Goal: Transaction & Acquisition: Purchase product/service

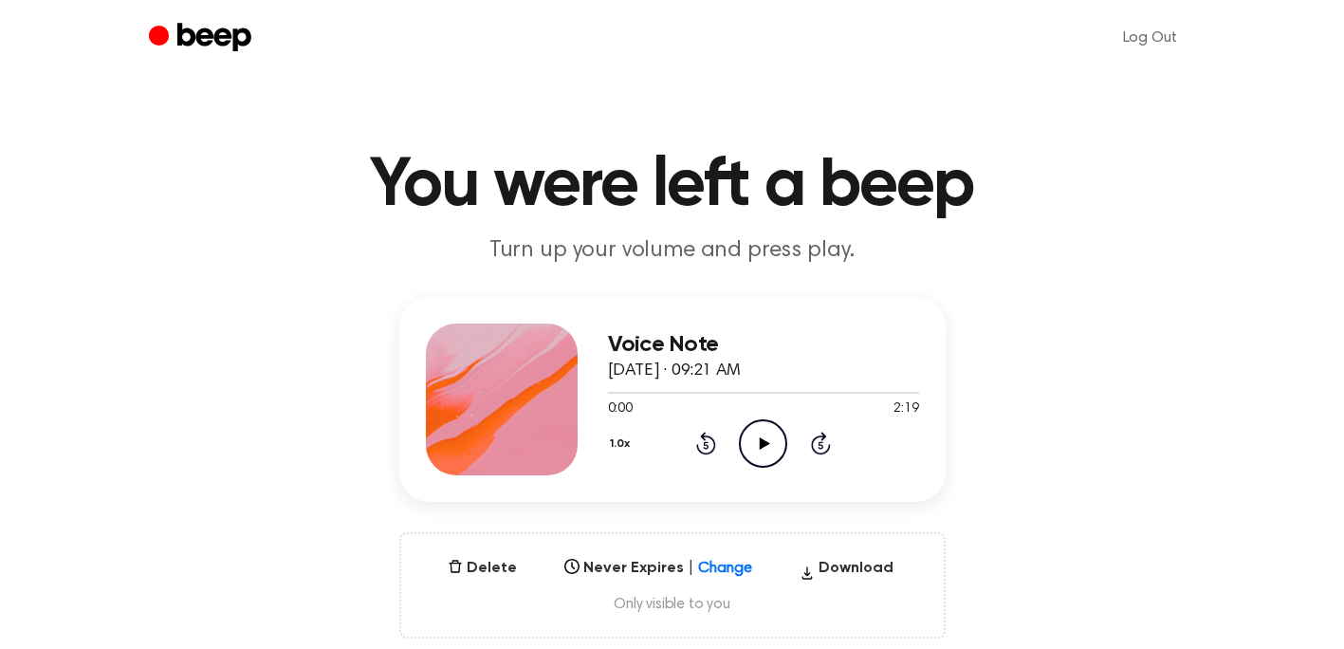
click at [765, 433] on icon "Play Audio" at bounding box center [763, 443] width 48 height 48
click at [770, 432] on icon "Play Audio" at bounding box center [763, 443] width 48 height 48
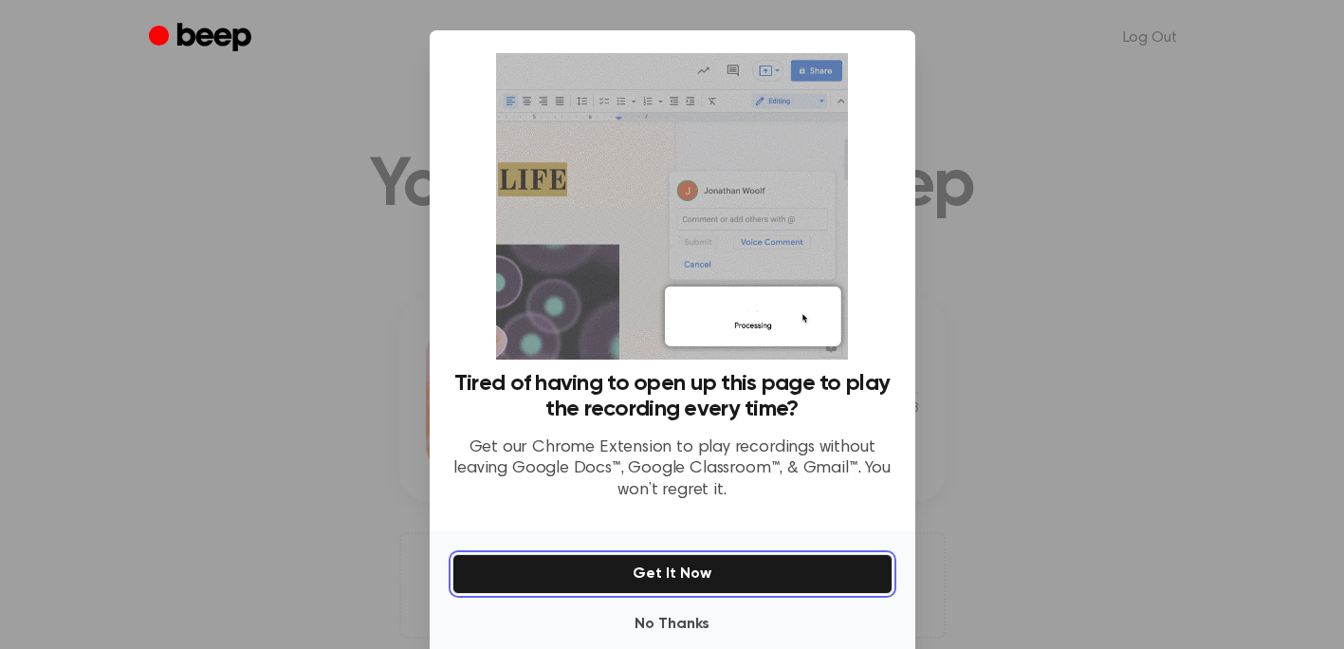
click at [724, 573] on button "Get It Now" at bounding box center [672, 574] width 440 height 40
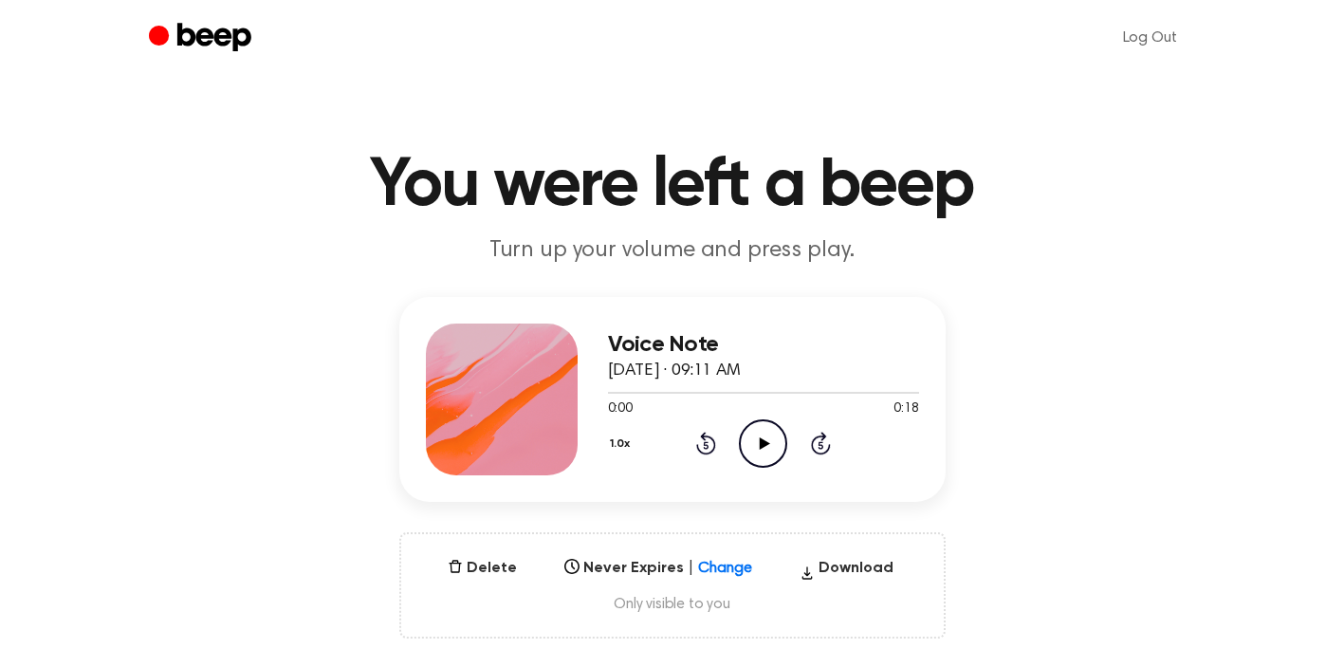
click at [759, 457] on icon "Play Audio" at bounding box center [763, 443] width 48 height 48
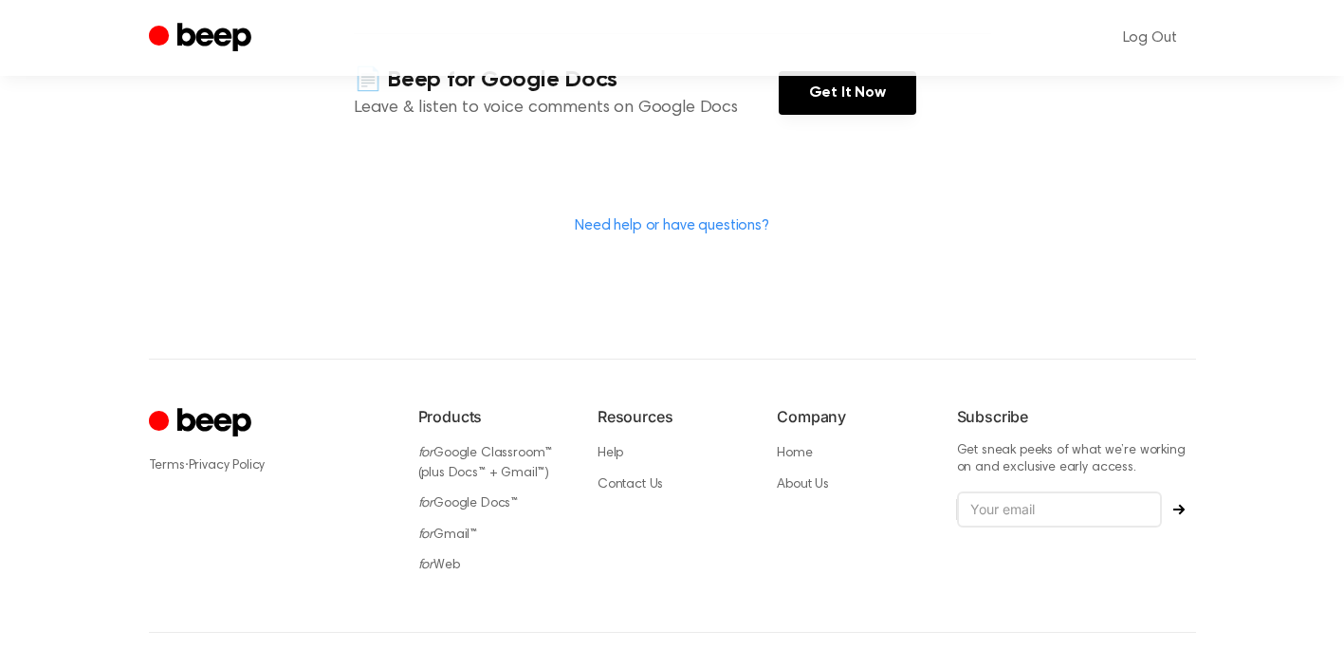
scroll to position [528, 0]
